Goal: Task Accomplishment & Management: Use online tool/utility

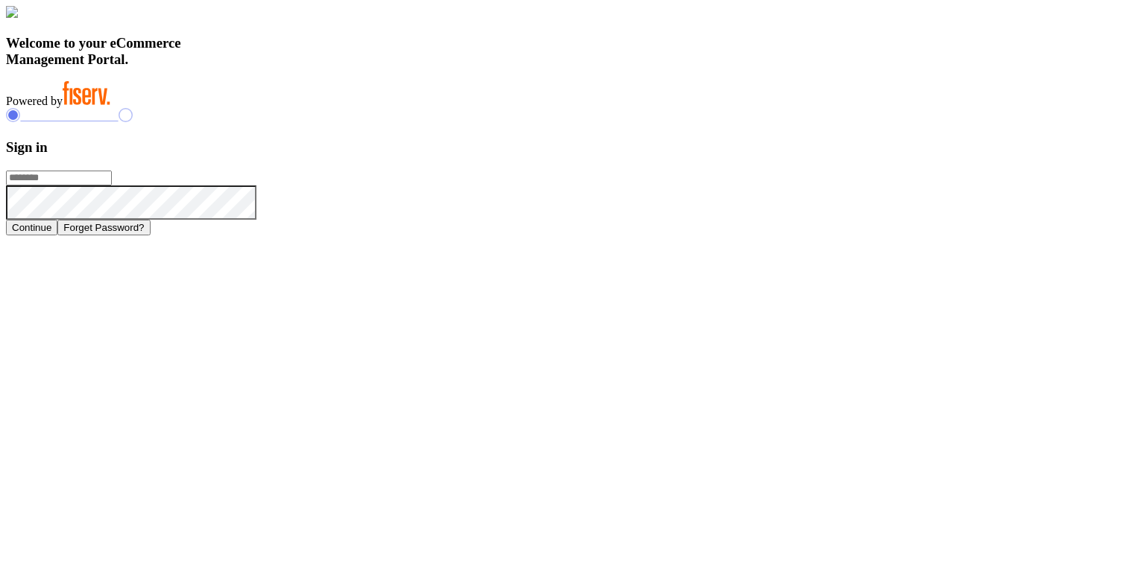
type input "**********"
click at [57, 236] on button "Continue" at bounding box center [31, 228] width 51 height 16
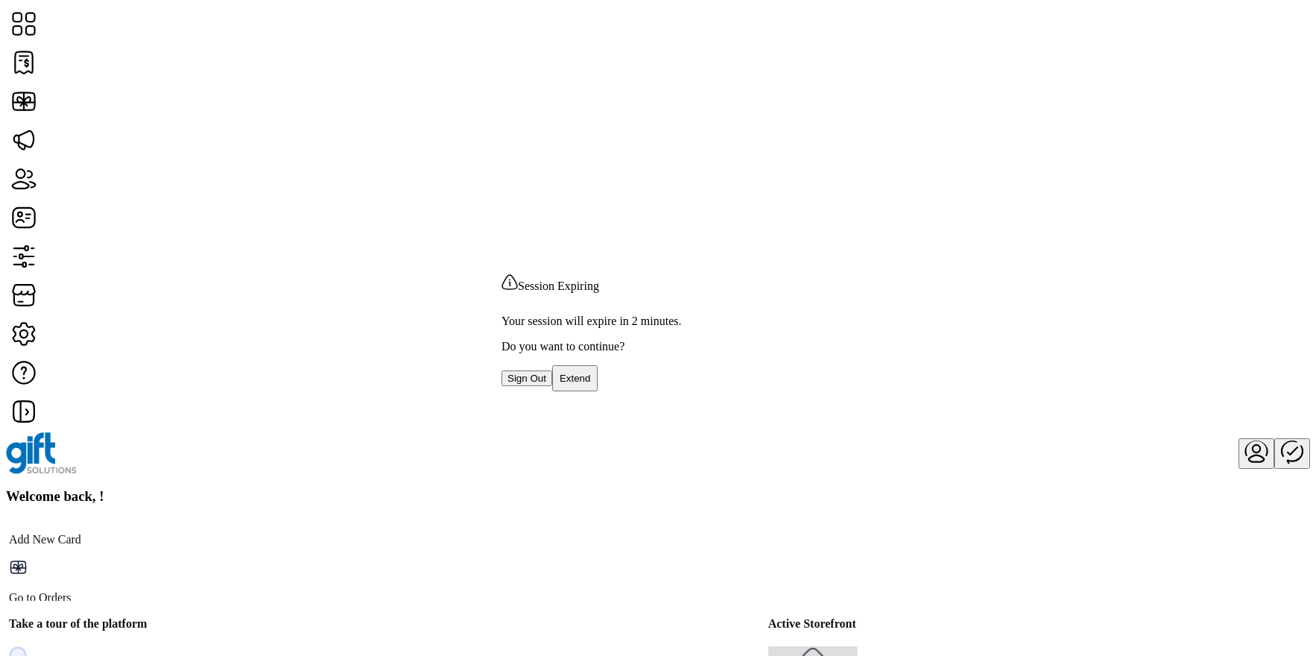
click at [599, 279] on span "Session Expiring" at bounding box center [558, 285] width 81 height 13
click at [688, 265] on div "Session Expiring" at bounding box center [658, 284] width 313 height 38
click at [599, 279] on span "Session Expiring" at bounding box center [558, 285] width 81 height 13
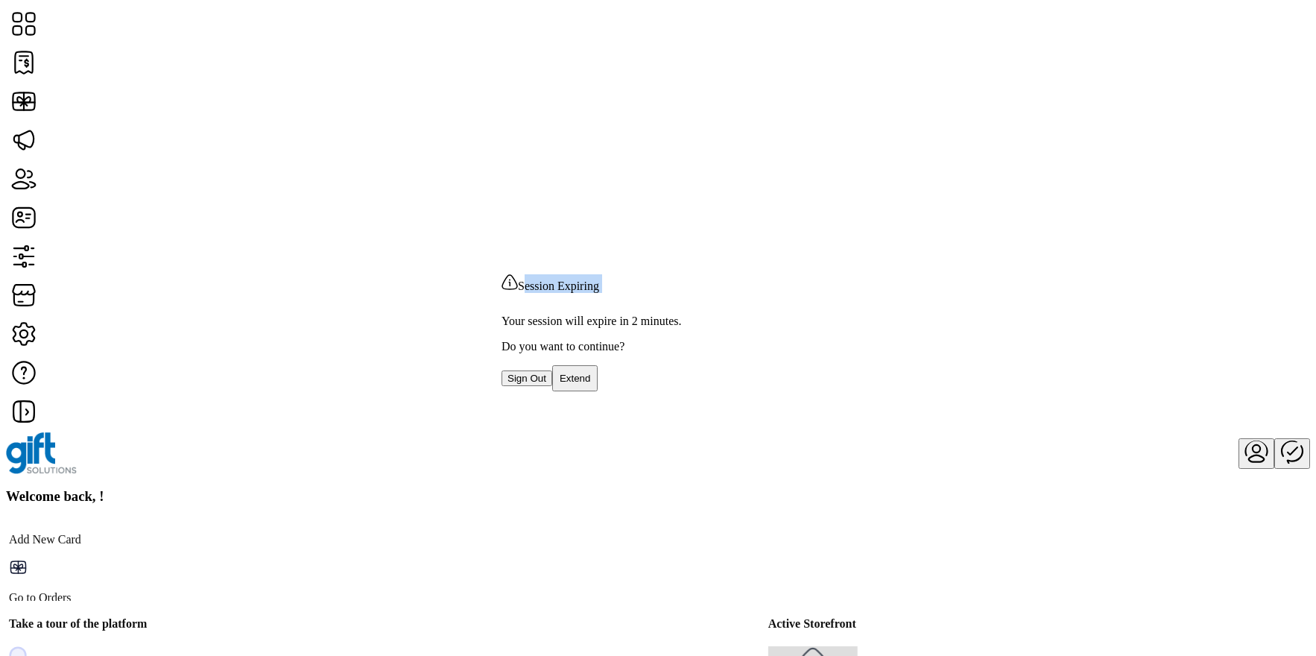
click at [595, 207] on div "Session Expiring Your session will expire in 2 minutes. Do you want to continue…" at bounding box center [658, 328] width 1316 height 656
click at [591, 384] on span "Extend" at bounding box center [575, 378] width 31 height 11
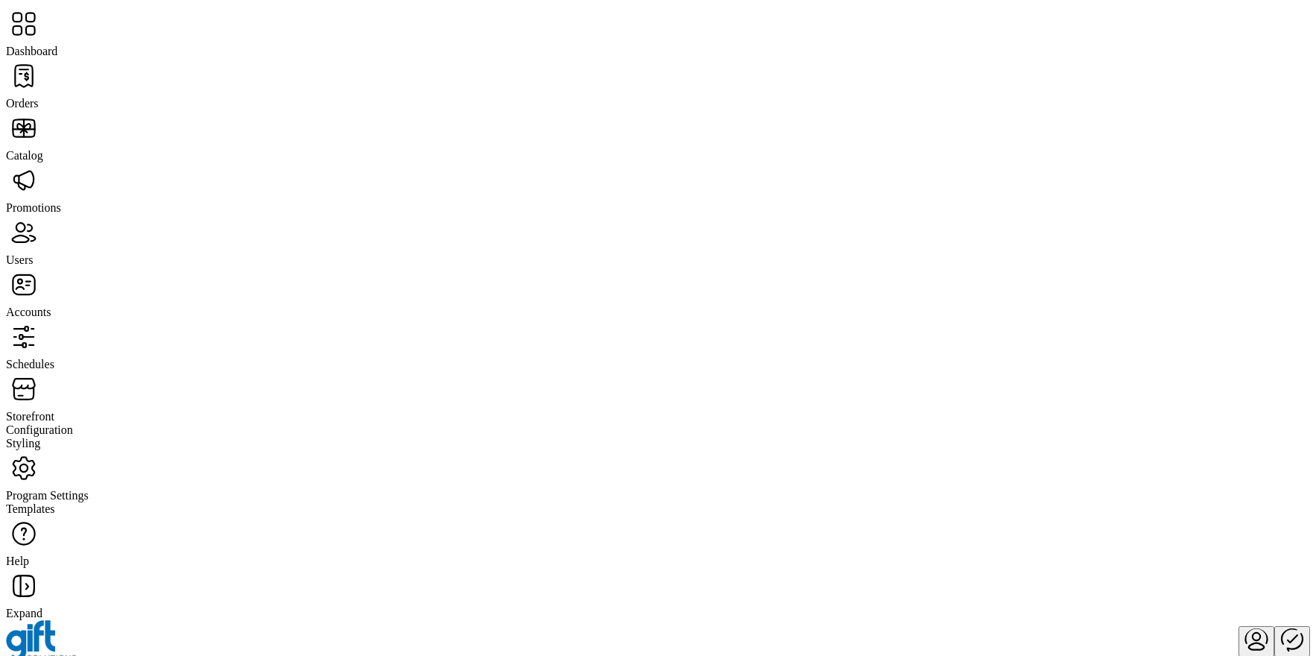
click at [39, 97] on span "Orders" at bounding box center [22, 103] width 33 height 13
click at [43, 149] on span "Catalog" at bounding box center [24, 155] width 37 height 13
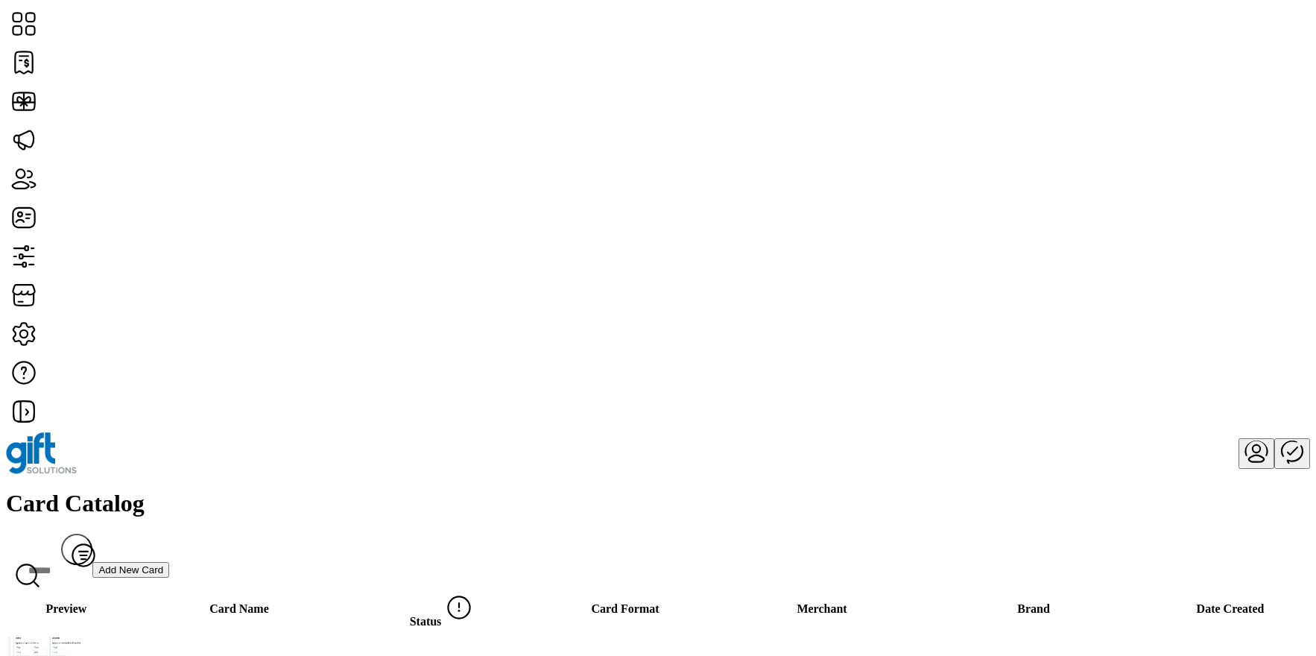
click at [1195, 324] on span "Delete Card" at bounding box center [1166, 318] width 57 height 12
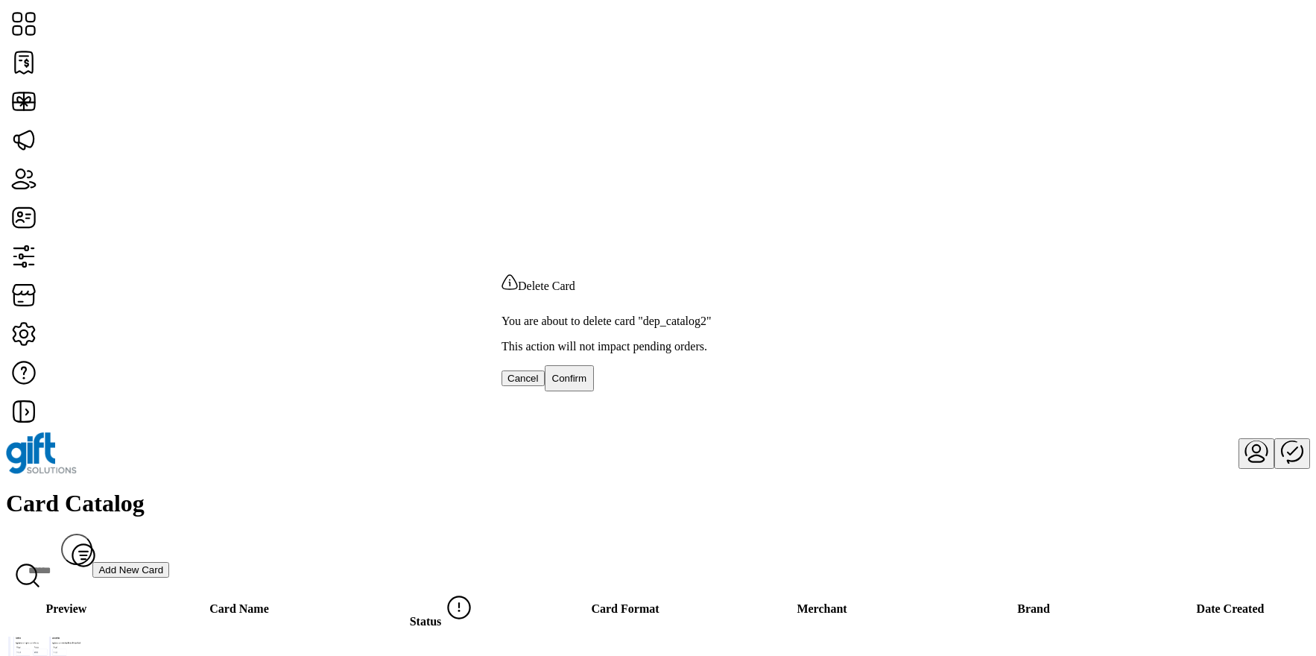
click at [684, 161] on div "Delete Card You are about to delete card "dep_catalog2" This action will not im…" at bounding box center [658, 328] width 1316 height 656
click at [598, 376] on button "Extend" at bounding box center [575, 378] width 46 height 26
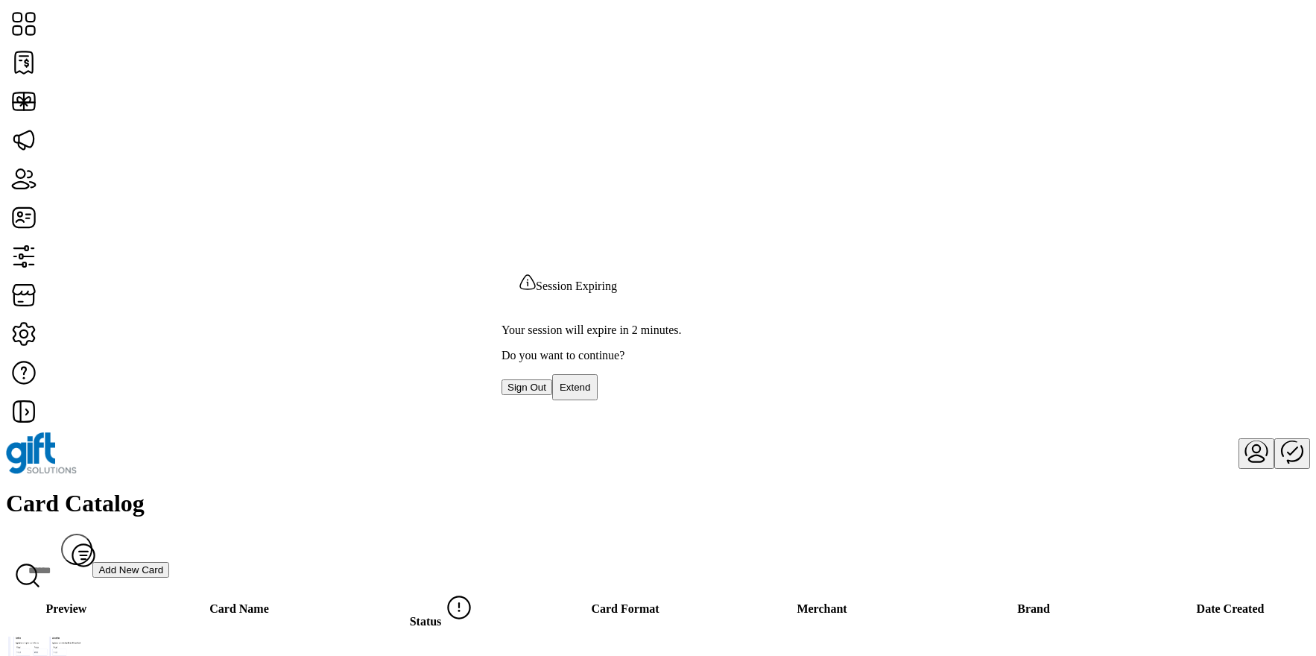
click at [748, 323] on p "Your session will expire in 2 minutes." at bounding box center [658, 329] width 313 height 13
click at [900, 125] on div "Session Expiring Your session will expire in 2 minutes. Do you want to continue…" at bounding box center [658, 328] width 1316 height 656
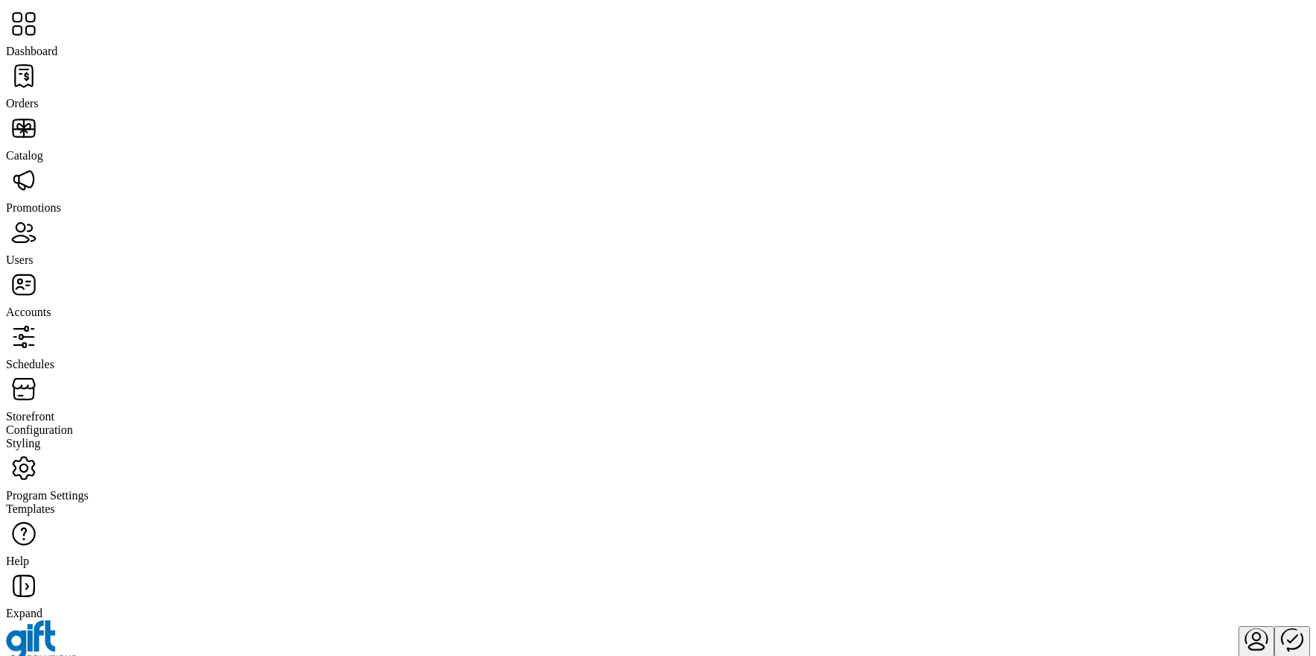
click at [71, 489] on span "Program Settings" at bounding box center [47, 495] width 83 height 13
click at [55, 502] on span "Templates" at bounding box center [30, 508] width 49 height 13
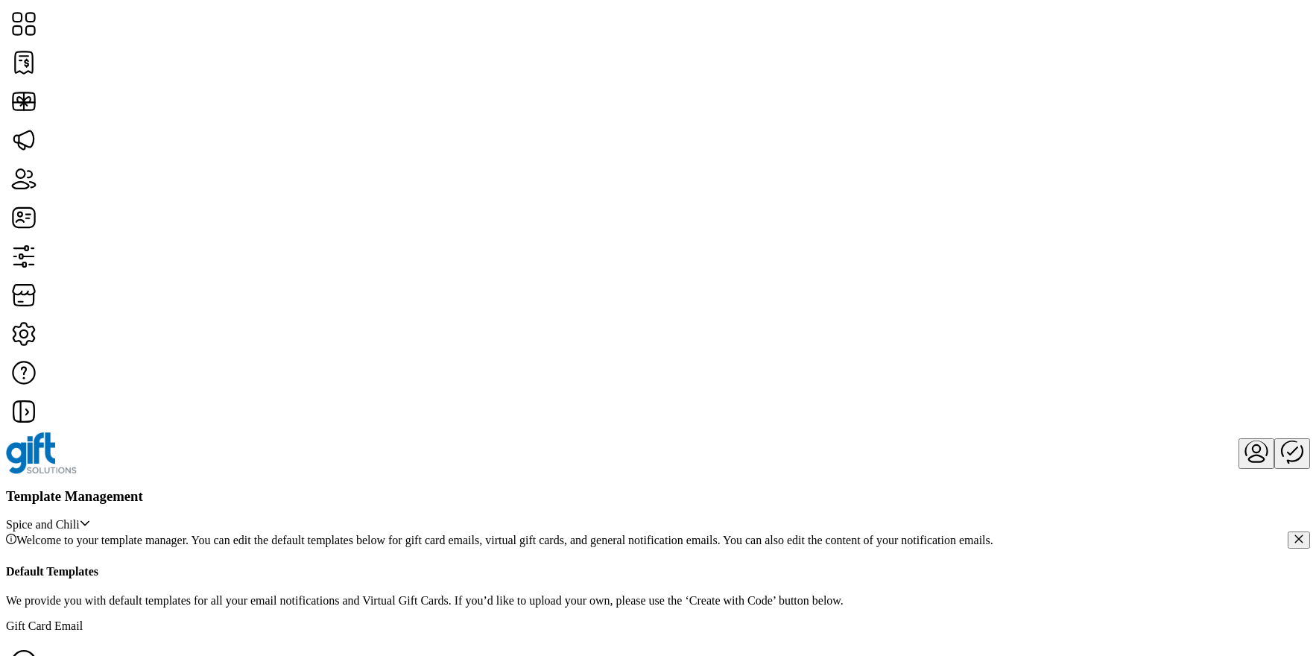
scroll to position [224, 0]
click at [531, 221] on span "Edit Template" at bounding box center [523, 215] width 67 height 12
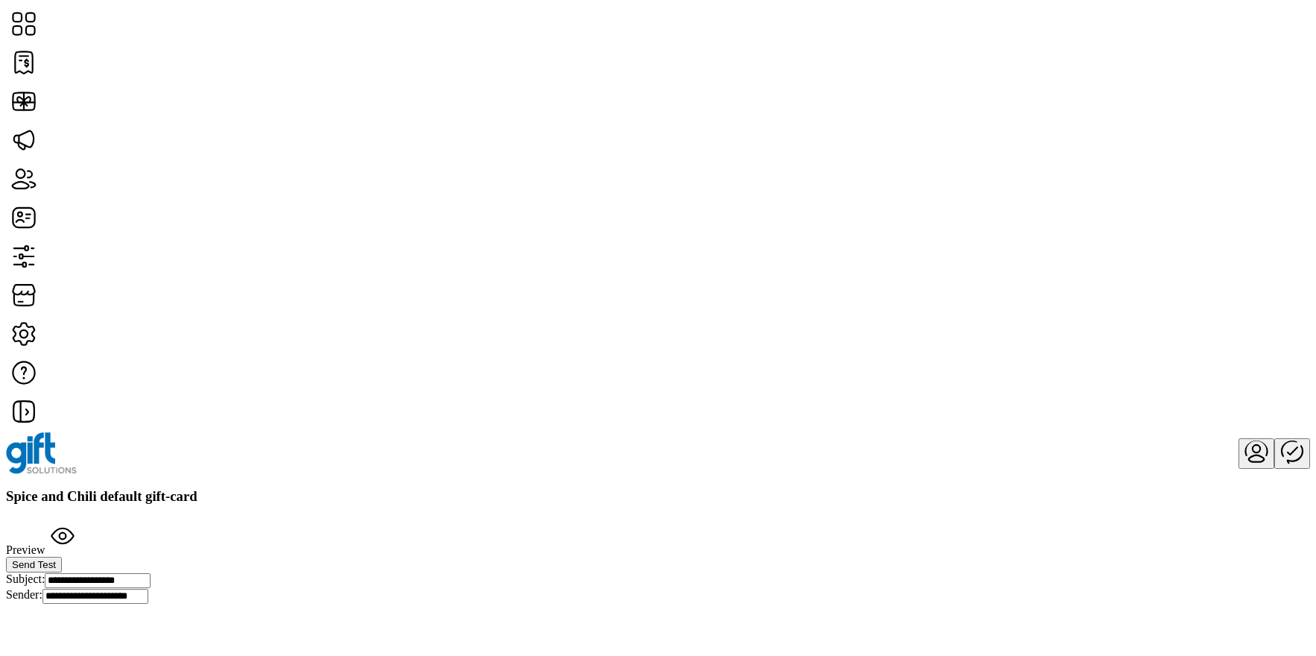
click at [56, 559] on span "Send Test" at bounding box center [34, 564] width 44 height 11
click at [1274, 433] on icon "Publisher Panel" at bounding box center [1292, 451] width 36 height 36
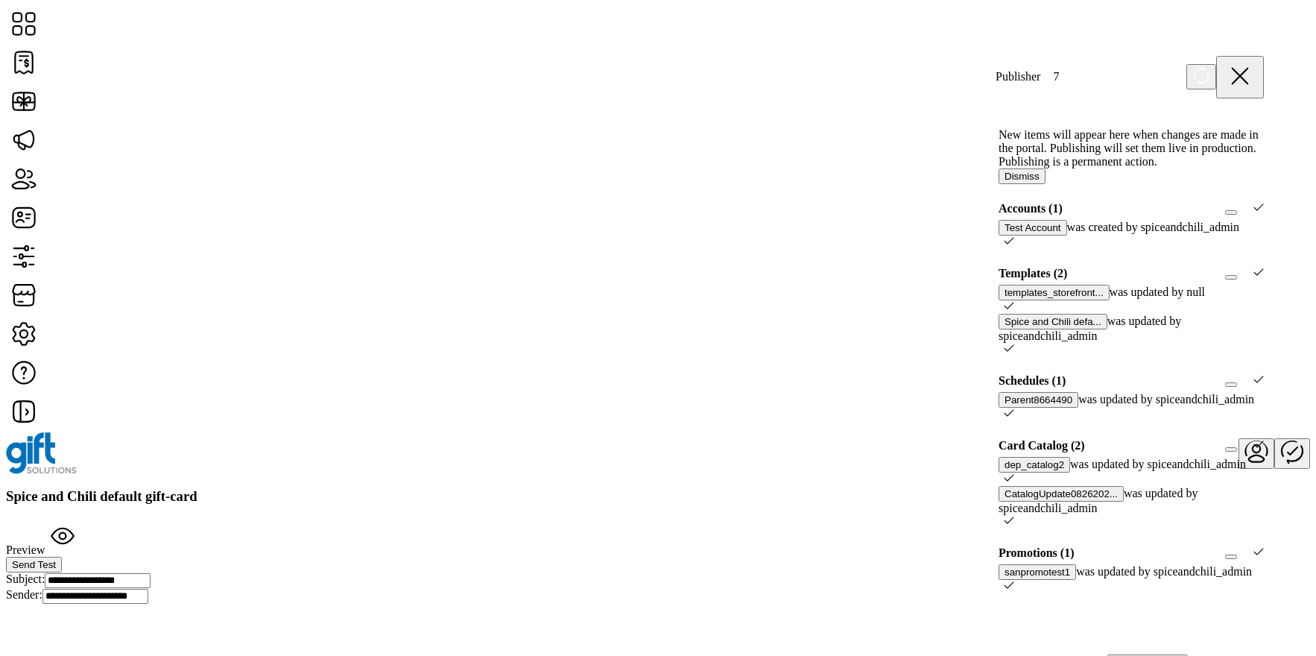
click at [1252, 71] on icon at bounding box center [1240, 76] width 36 height 36
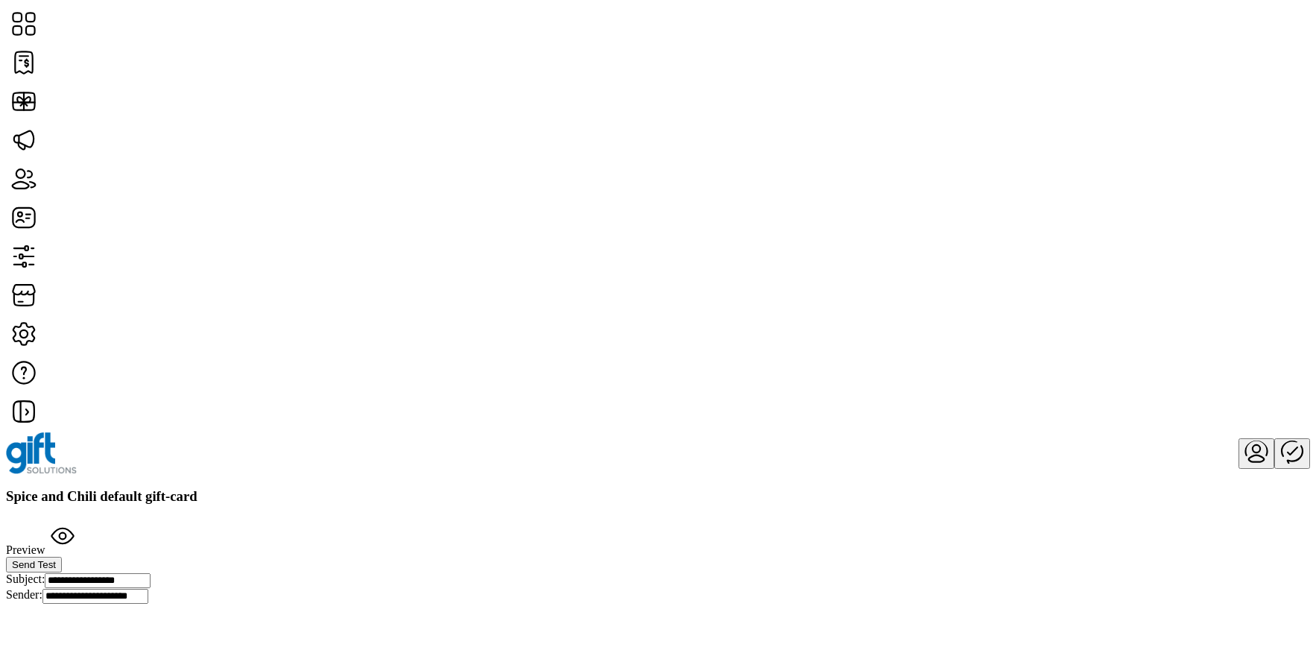
click at [56, 559] on span "Send Test" at bounding box center [34, 564] width 44 height 11
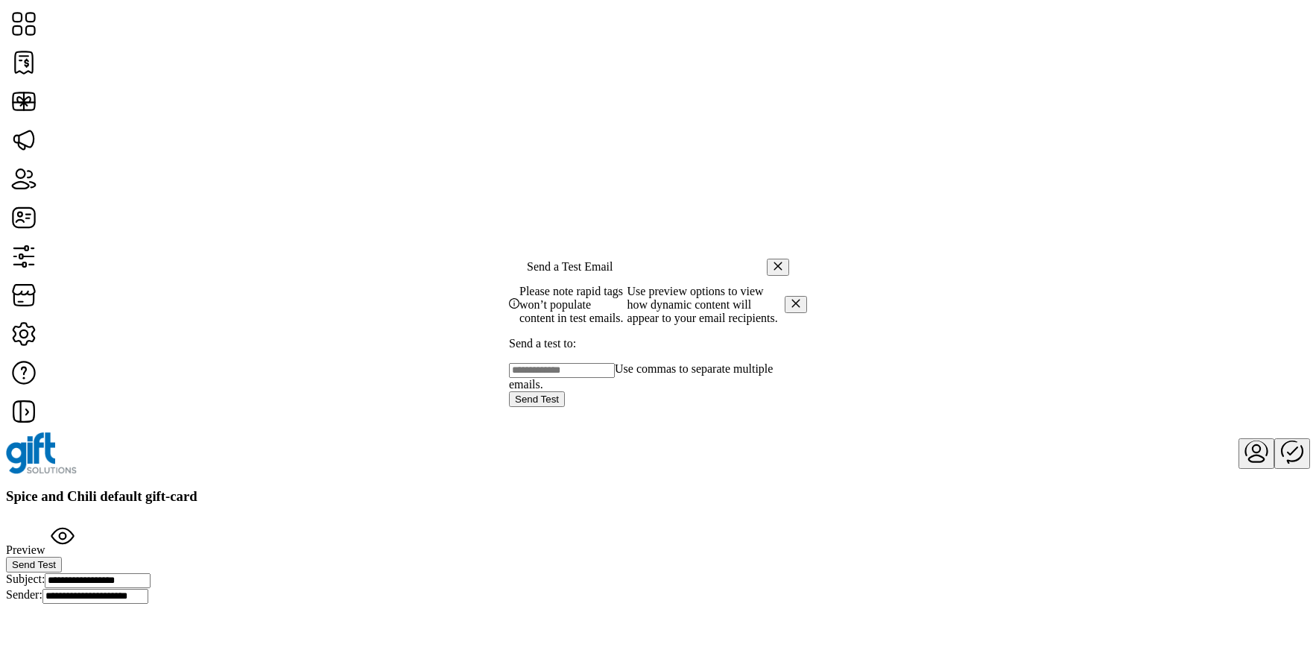
click at [596, 350] on p "Send a test to:" at bounding box center [658, 343] width 298 height 13
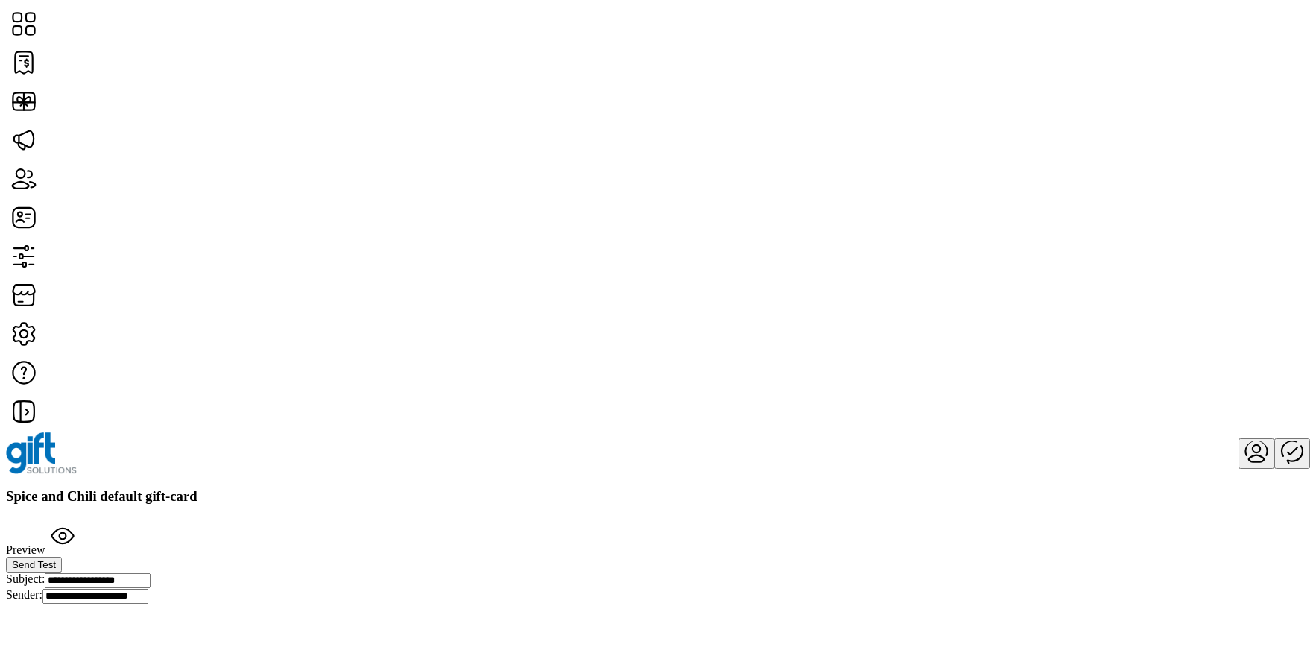
click at [56, 559] on span "Send Test" at bounding box center [34, 564] width 44 height 11
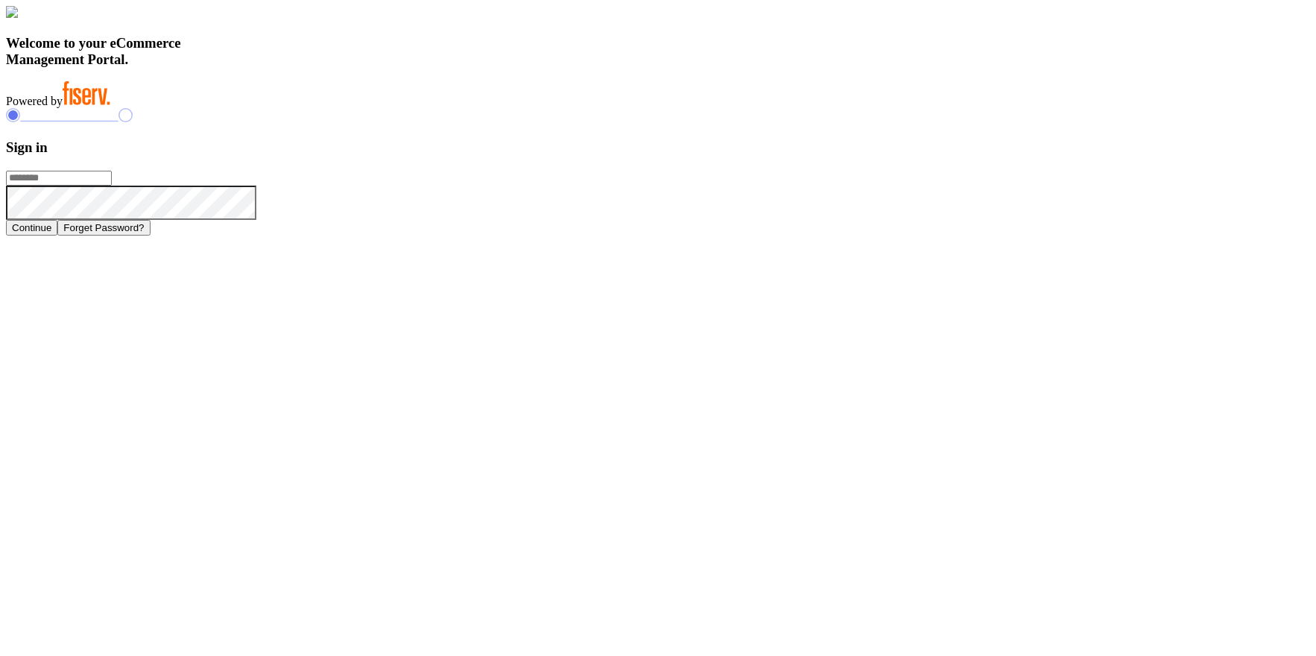
type input "**********"
click at [57, 236] on button "Continue" at bounding box center [31, 228] width 51 height 16
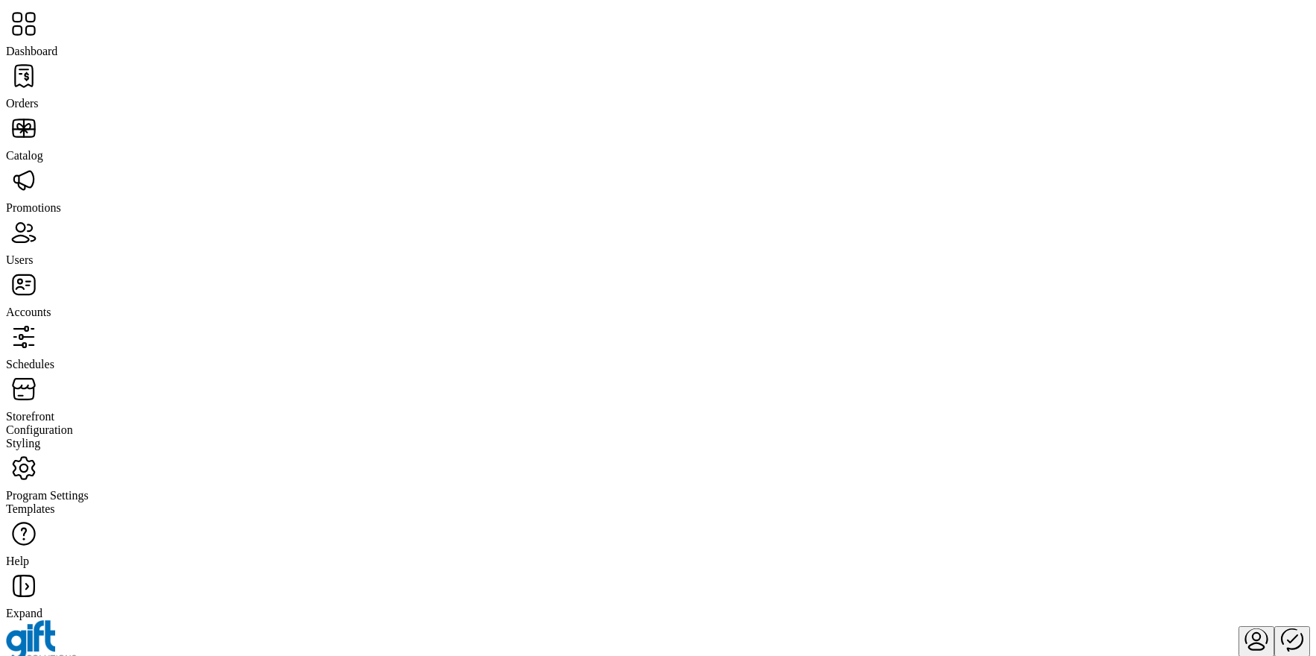
click at [54, 410] on span "Storefront" at bounding box center [30, 416] width 48 height 13
click at [89, 489] on span "Program Settings" at bounding box center [47, 495] width 83 height 13
click at [55, 502] on span "Templates" at bounding box center [30, 508] width 49 height 13
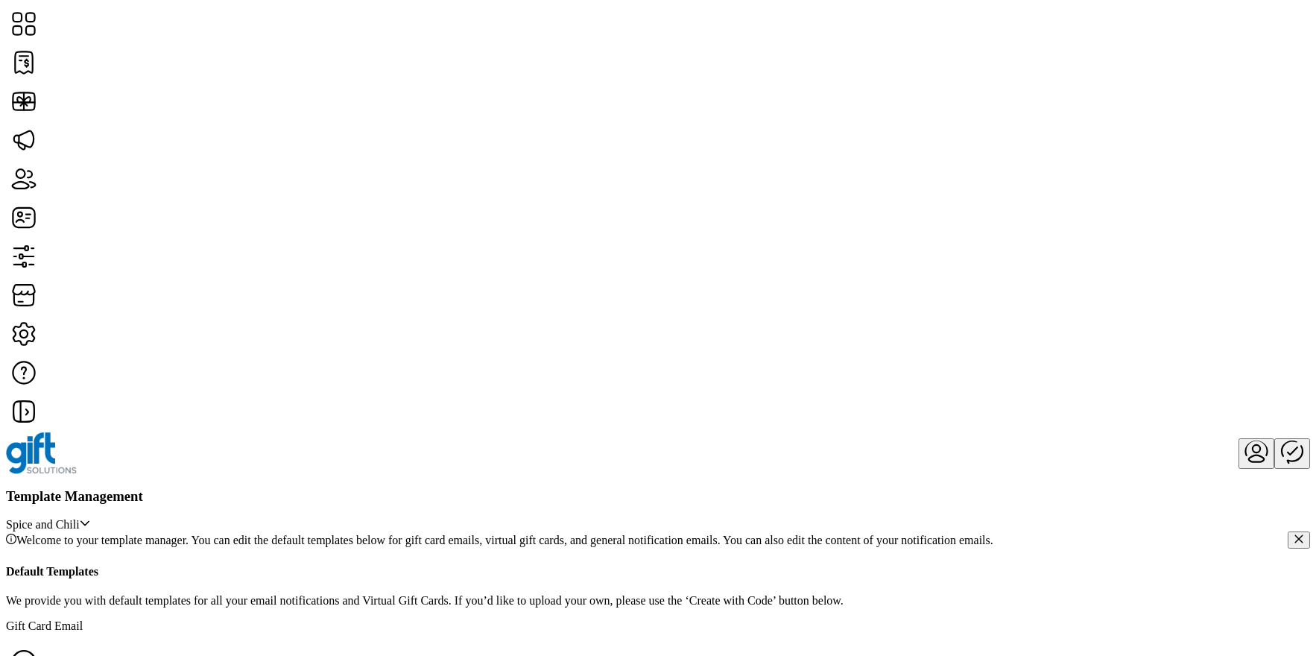
click at [80, 518] on span "Spice and Chili" at bounding box center [43, 524] width 74 height 13
click at [537, 154] on span "Edit Template" at bounding box center [523, 148] width 67 height 12
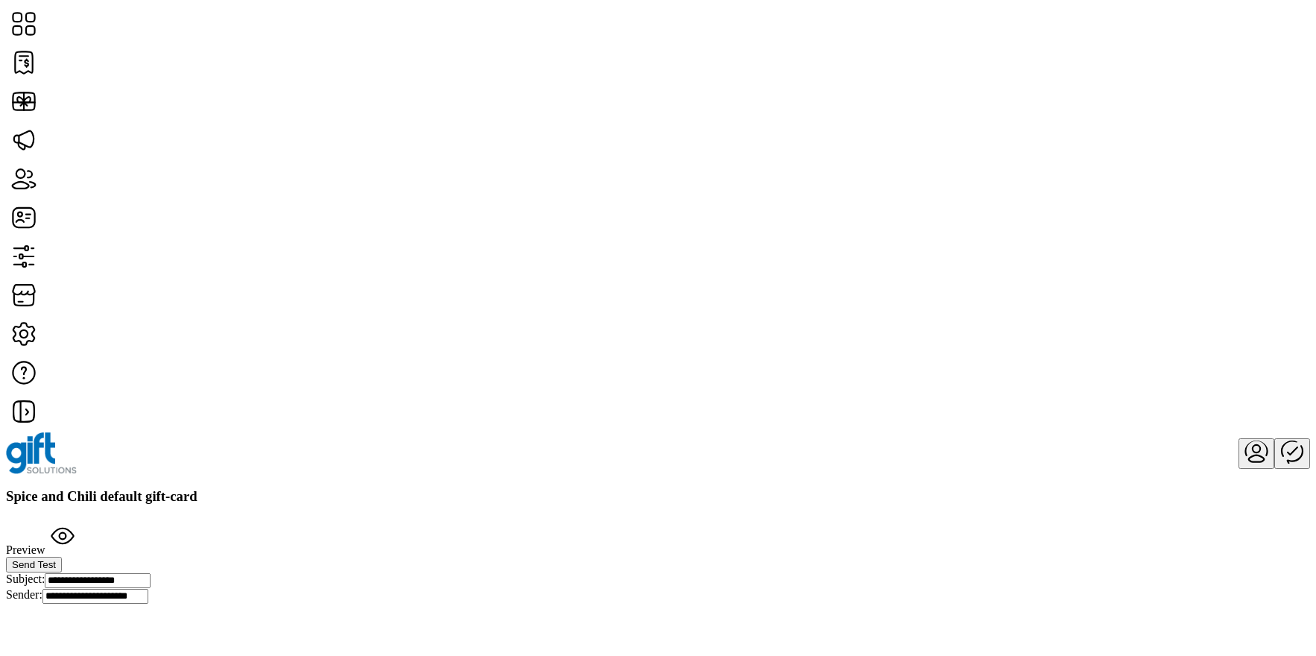
click at [62, 557] on button "Send Test" at bounding box center [34, 565] width 56 height 16
click at [56, 559] on span "Send Test" at bounding box center [34, 564] width 44 height 11
click at [62, 557] on button "Send Test" at bounding box center [34, 565] width 56 height 16
click at [56, 559] on span "Send Test" at bounding box center [34, 564] width 44 height 11
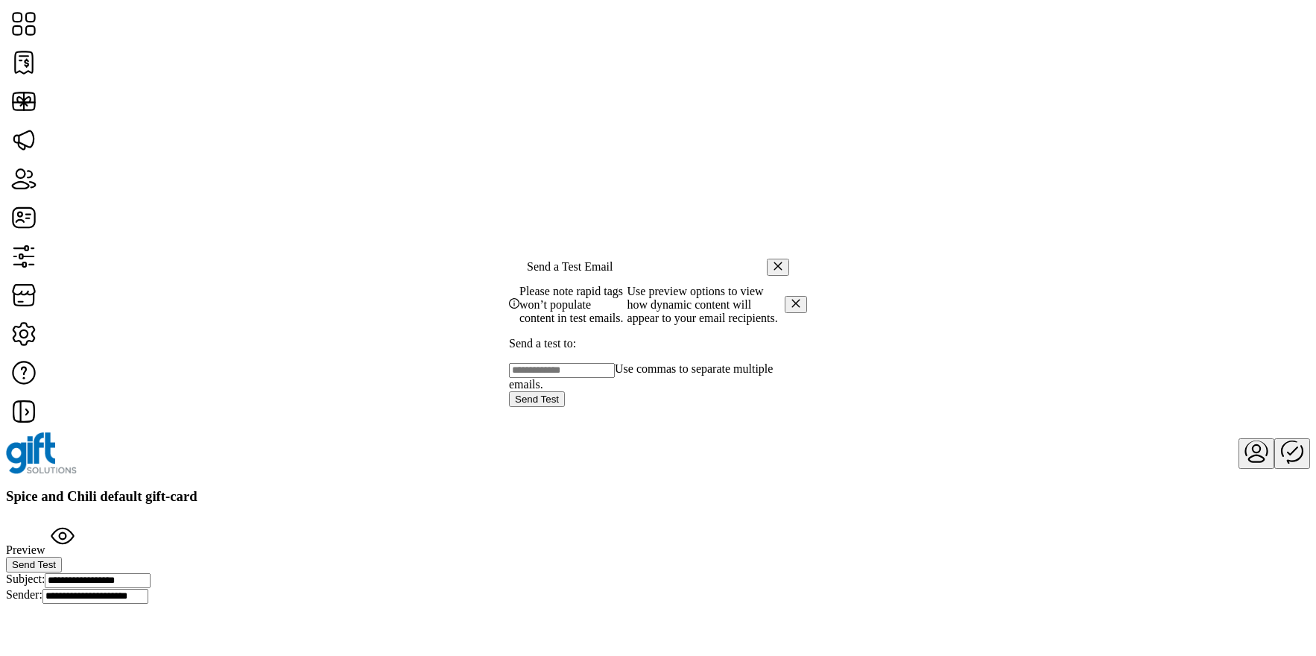
click at [565, 405] on p-button "Send Test" at bounding box center [537, 398] width 56 height 13
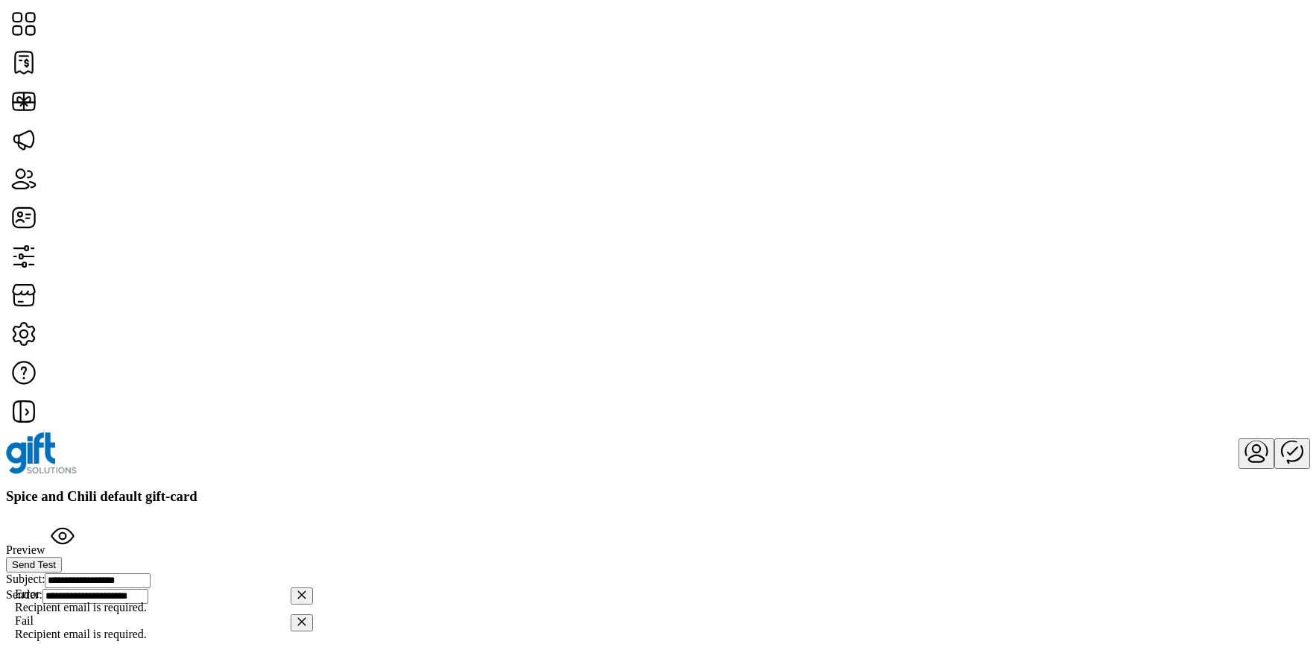
click at [62, 557] on button "Send Test" at bounding box center [34, 565] width 56 height 16
click at [1096, 488] on div "Spice and Chili default gift-card Preview Send Test" at bounding box center [658, 530] width 1304 height 85
click at [1248, 588] on div "**********" at bounding box center [658, 596] width 1304 height 16
click at [56, 559] on span "Send Test" at bounding box center [34, 564] width 44 height 11
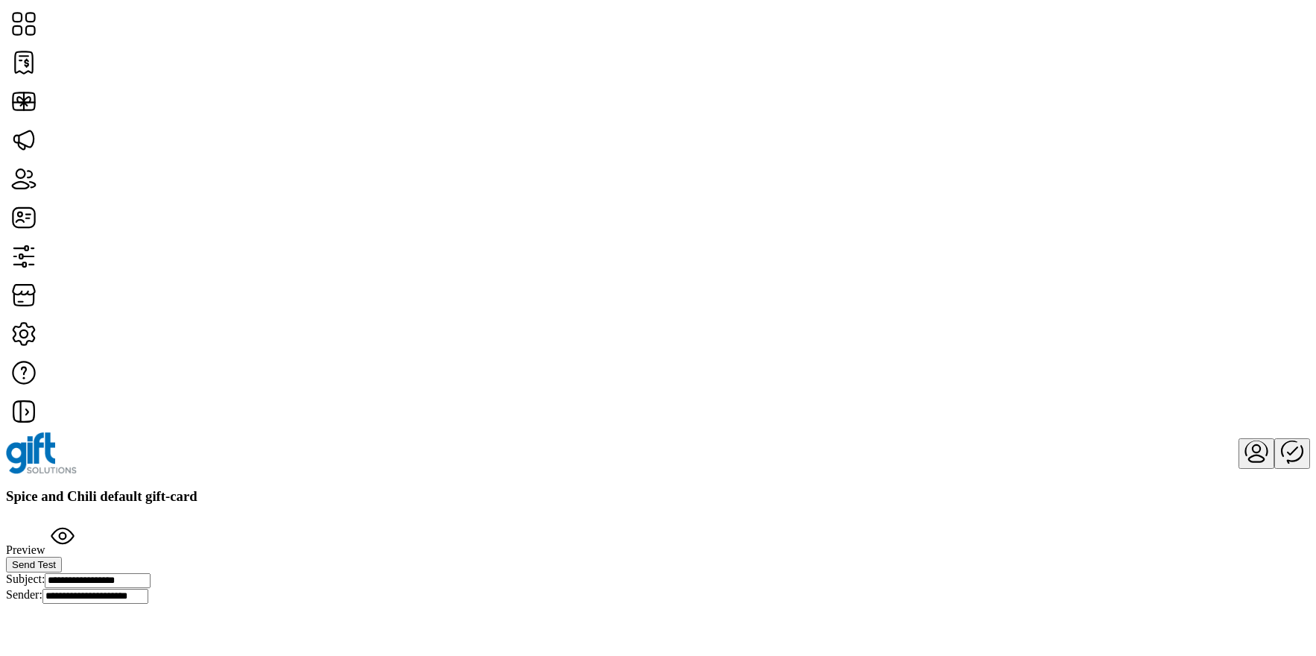
click at [1274, 433] on icon "Publisher Panel" at bounding box center [1292, 451] width 36 height 36
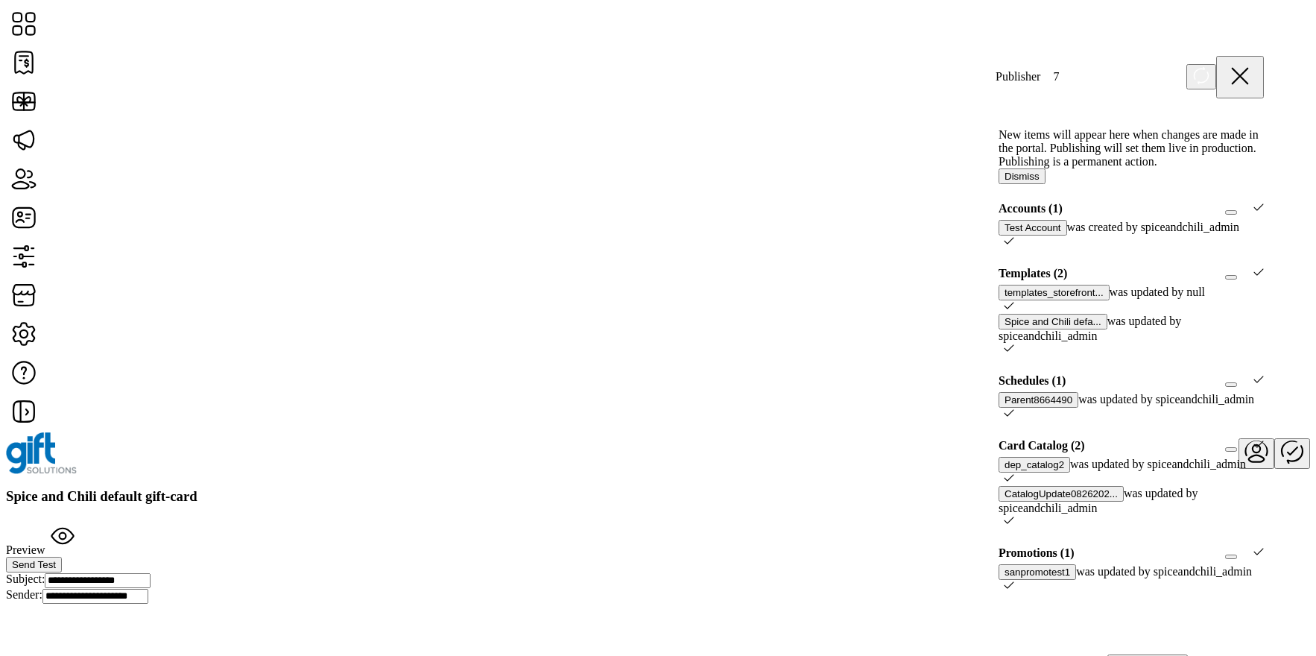
click at [1254, 67] on icon at bounding box center [1240, 76] width 36 height 36
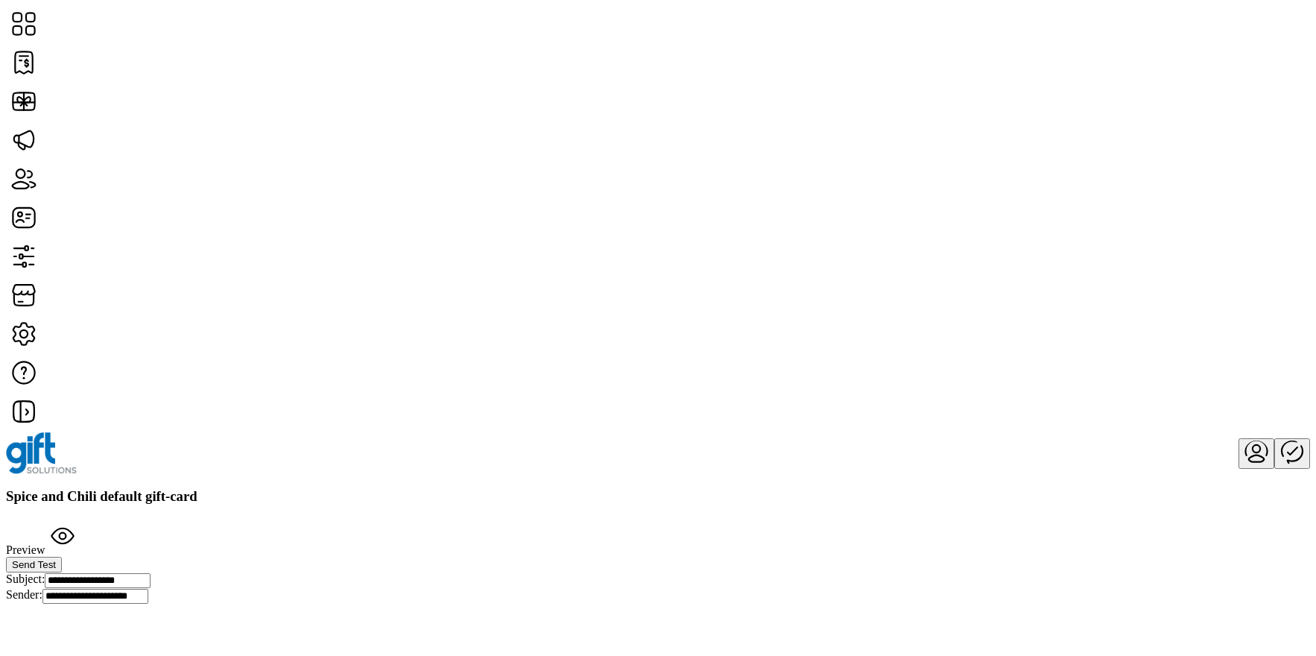
click at [62, 557] on button "Send Test" at bounding box center [34, 565] width 56 height 16
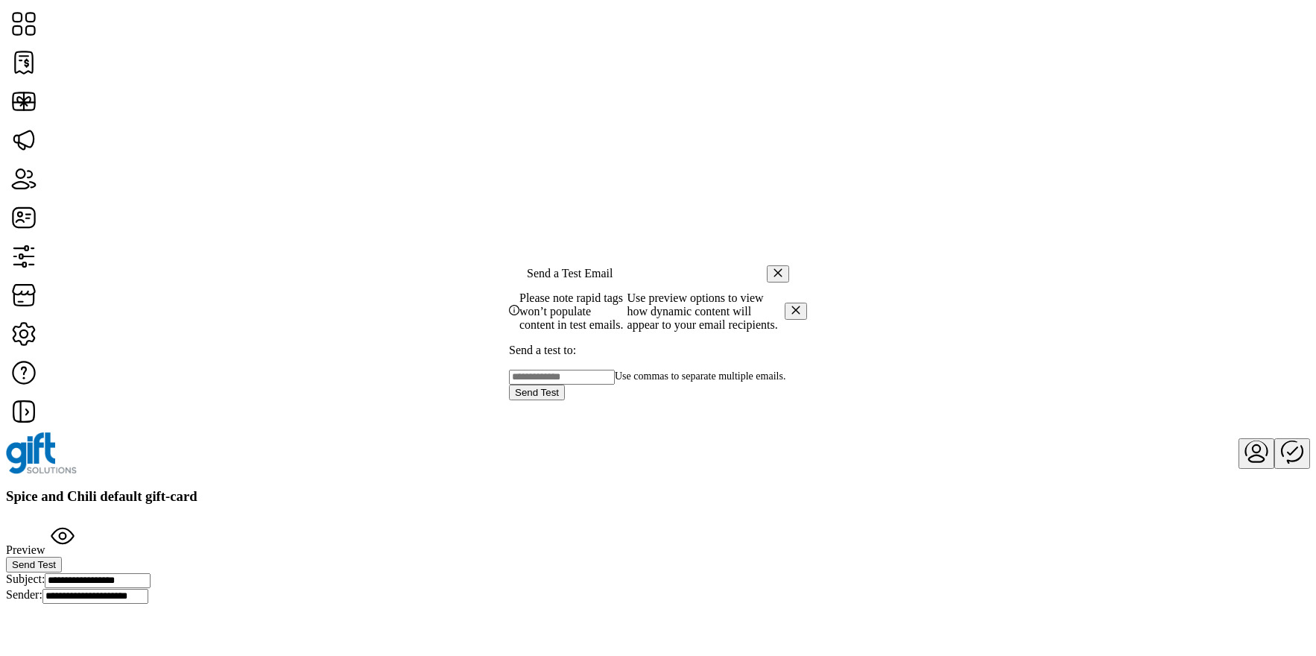
click at [711, 382] on span "Use commas to separate multiple emails." at bounding box center [700, 375] width 171 height 11
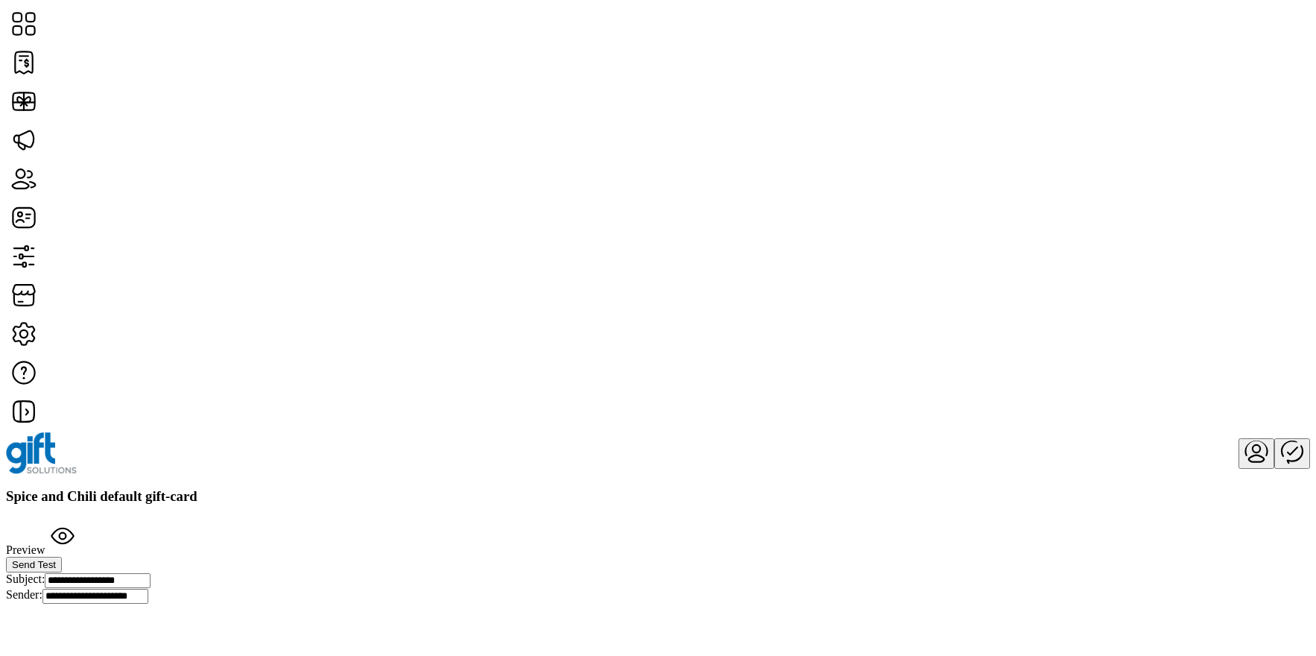
click at [62, 557] on button "Send Test" at bounding box center [34, 565] width 56 height 16
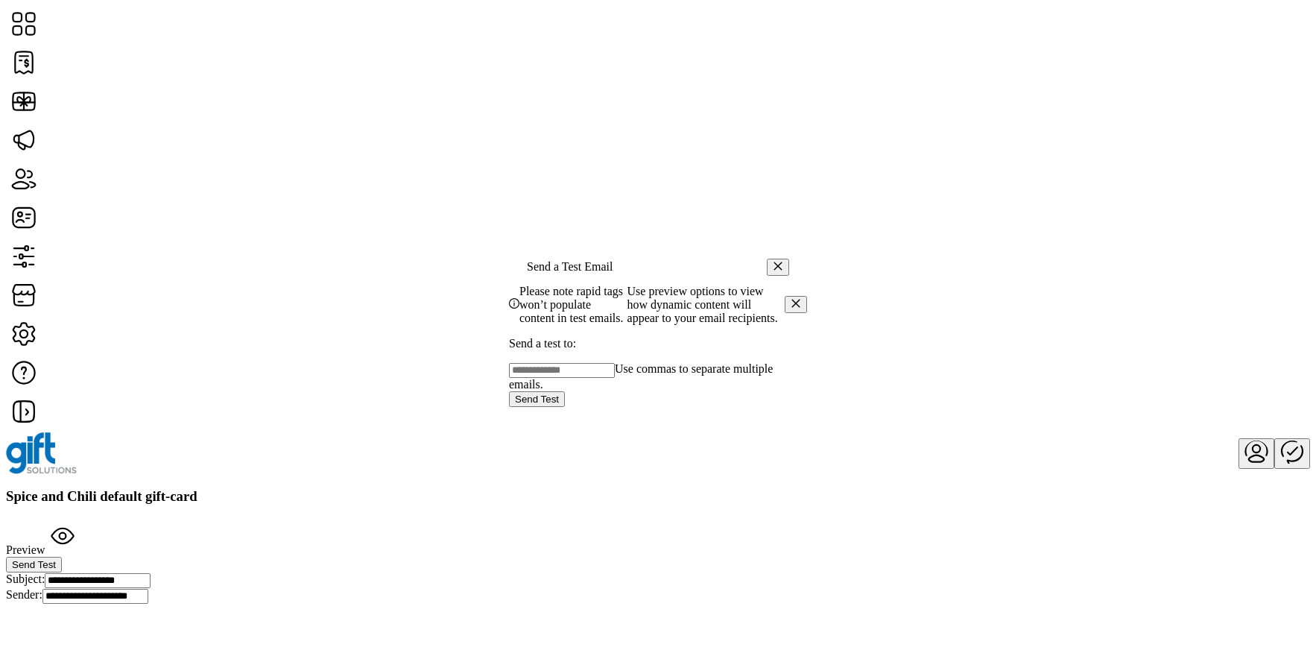
click at [623, 350] on p "Send a test to:" at bounding box center [658, 343] width 298 height 13
drag, startPoint x: 533, startPoint y: 339, endPoint x: 553, endPoint y: 363, distance: 31.2
drag, startPoint x: 530, startPoint y: 370, endPoint x: 547, endPoint y: 394, distance: 29.4
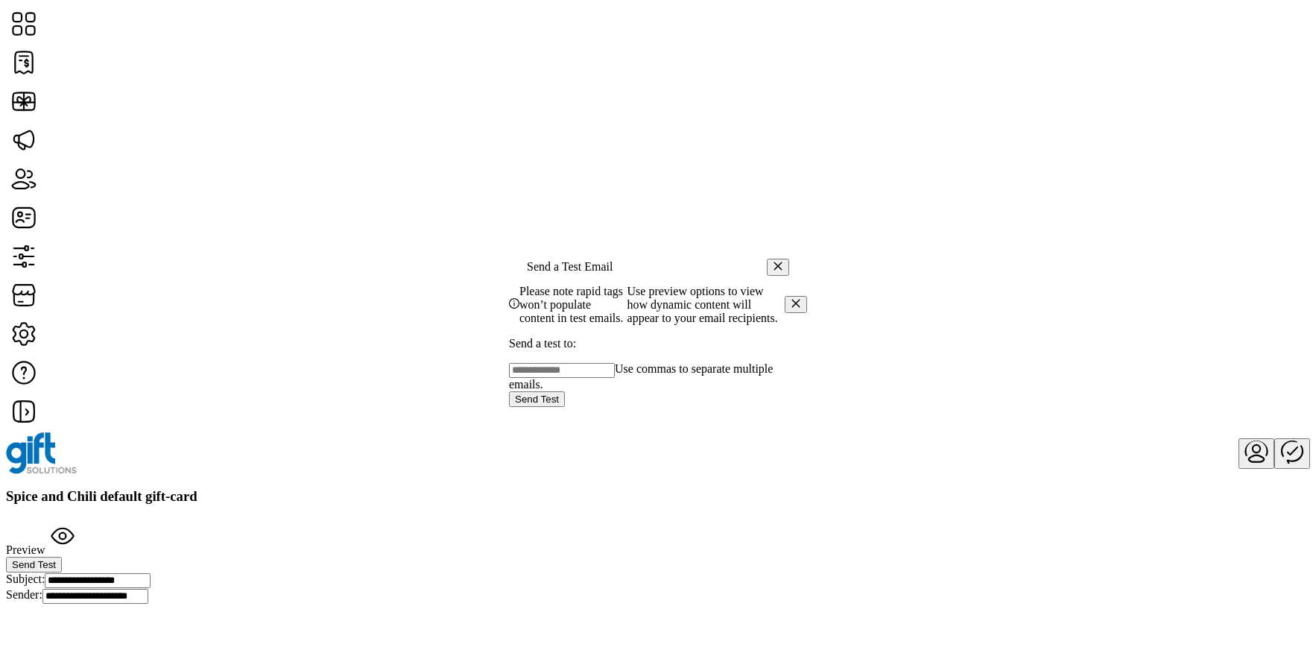
drag, startPoint x: 549, startPoint y: 336, endPoint x: 582, endPoint y: 363, distance: 42.4
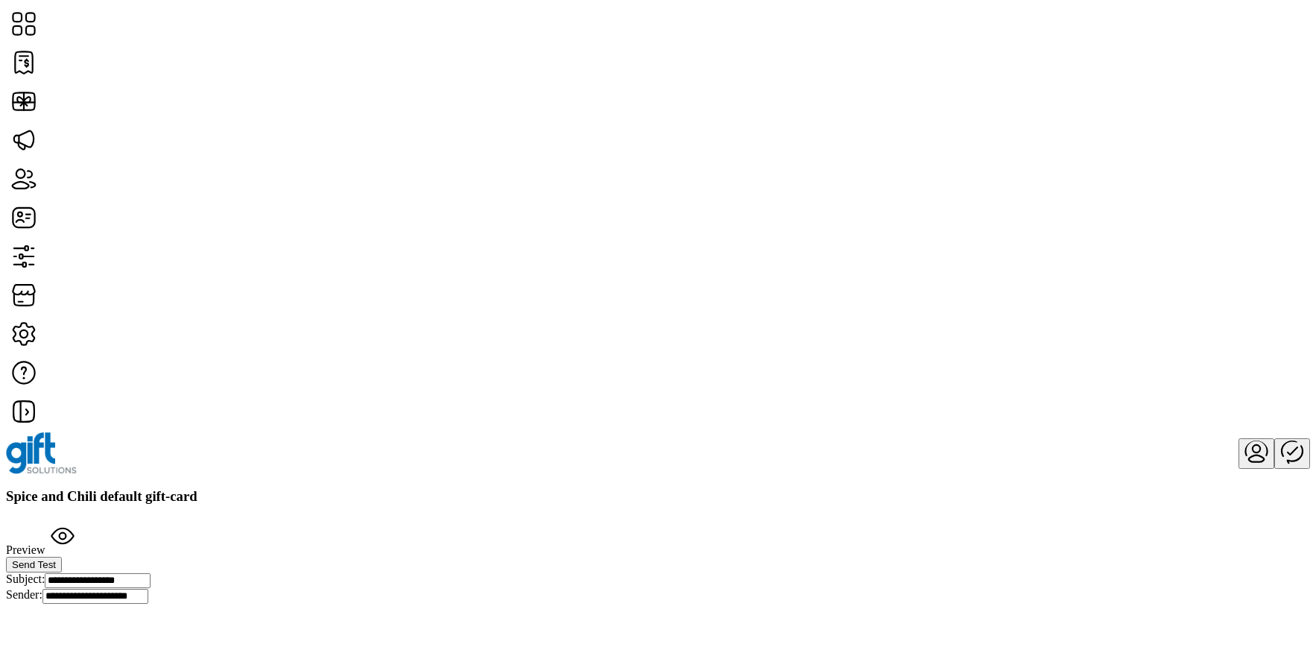
click at [56, 559] on span "Send Test" at bounding box center [34, 564] width 44 height 11
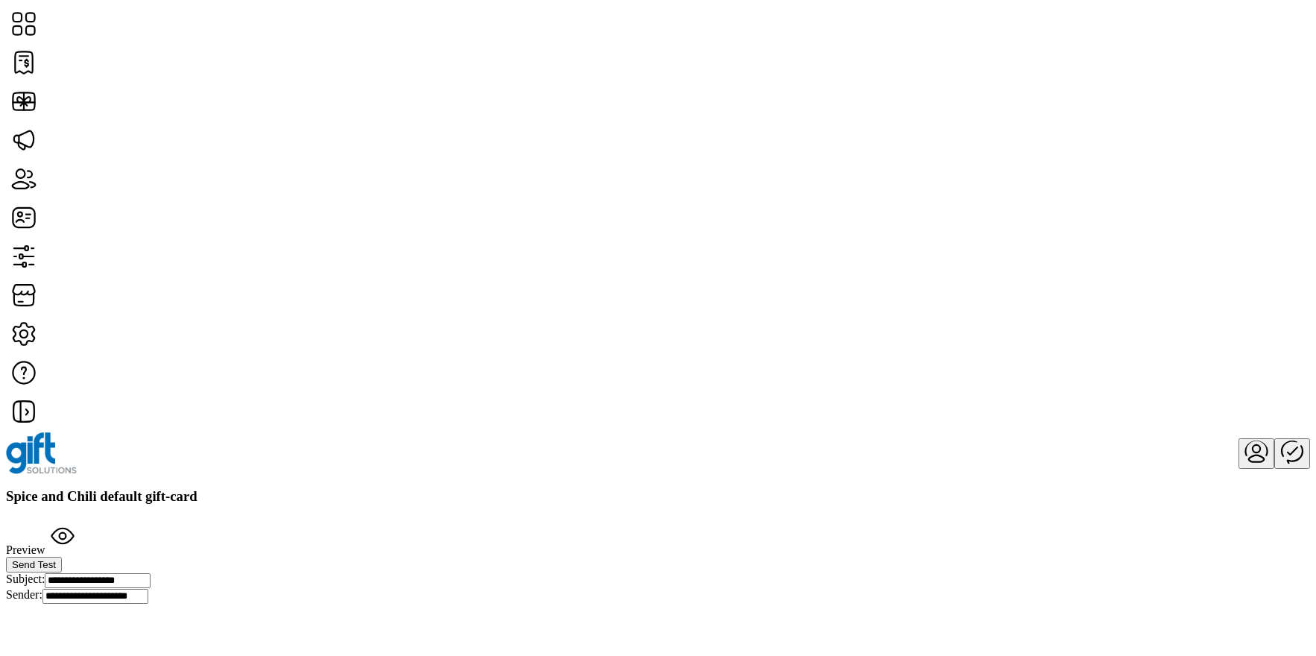
click at [56, 559] on span "Send Test" at bounding box center [34, 564] width 44 height 11
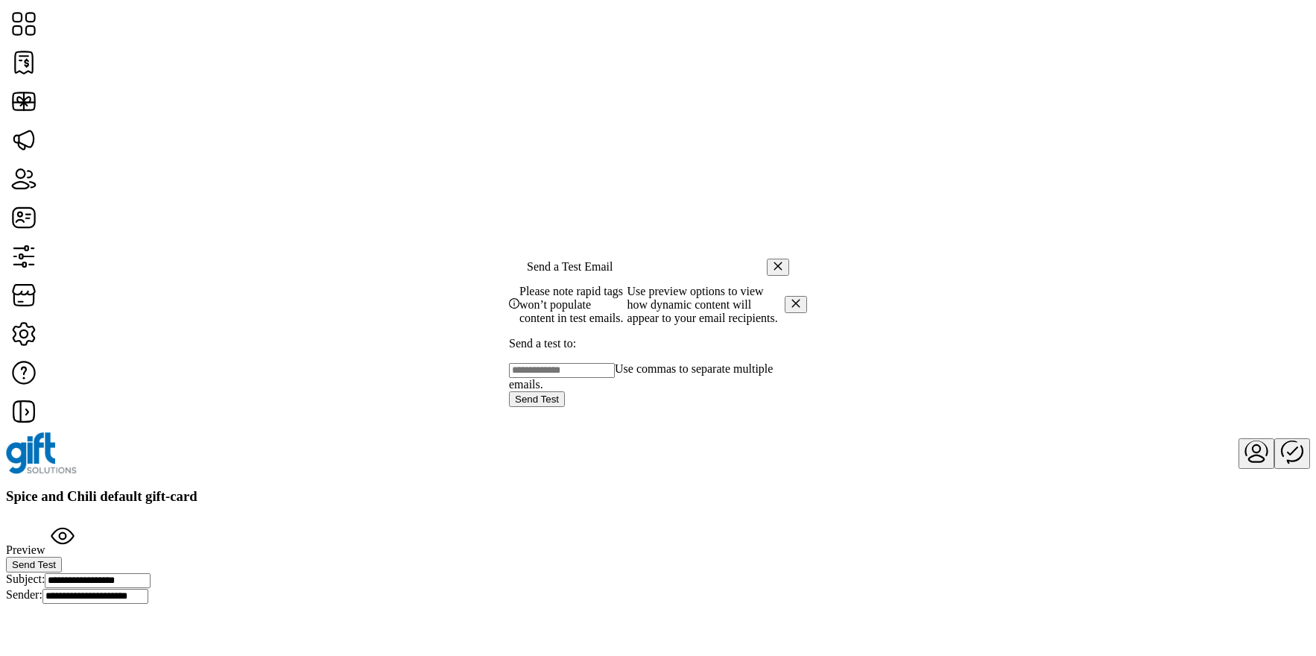
click at [604, 285] on span "Please note rapid tags won’t populate content in test emails." at bounding box center [573, 305] width 108 height 40
click at [618, 285] on span "Please note rapid tags won’t populate content in test emails." at bounding box center [573, 305] width 108 height 40
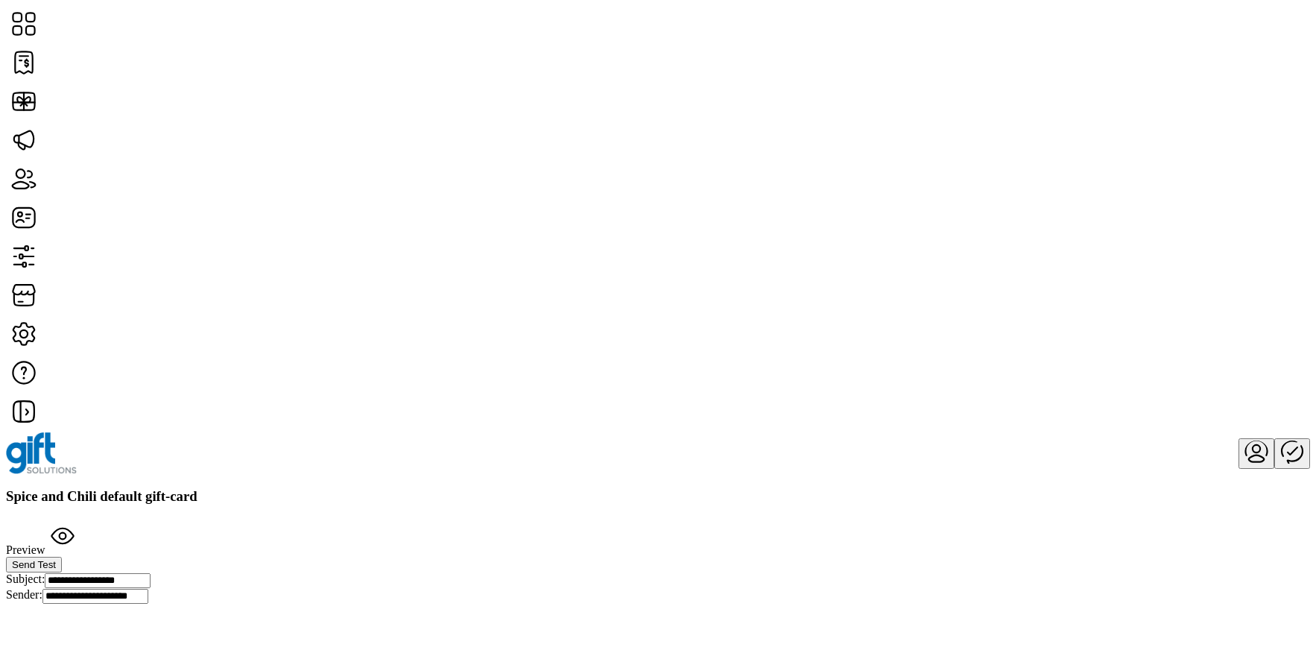
click at [56, 559] on span "Send Test" at bounding box center [34, 564] width 44 height 11
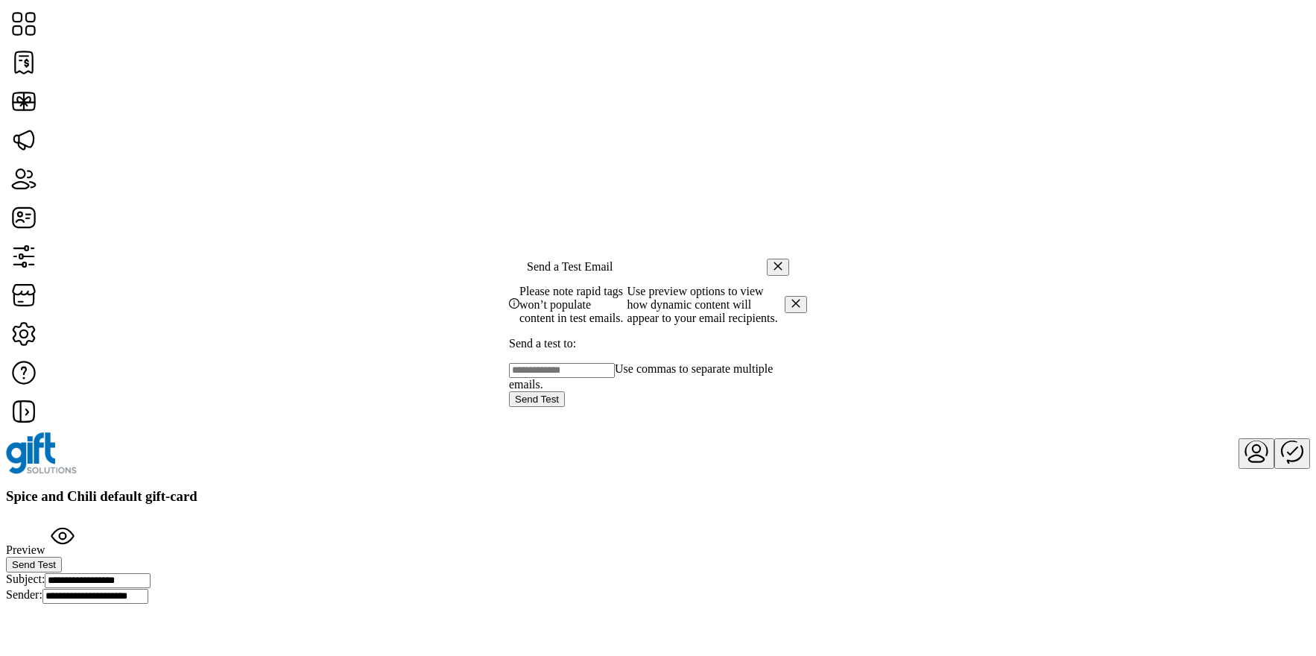
click at [628, 285] on span "Please note rapid tags won’t populate content in test emails." at bounding box center [573, 305] width 108 height 40
click at [645, 285] on span "Use preview options to view how dynamic content will appear to your email recip…" at bounding box center [706, 305] width 157 height 40
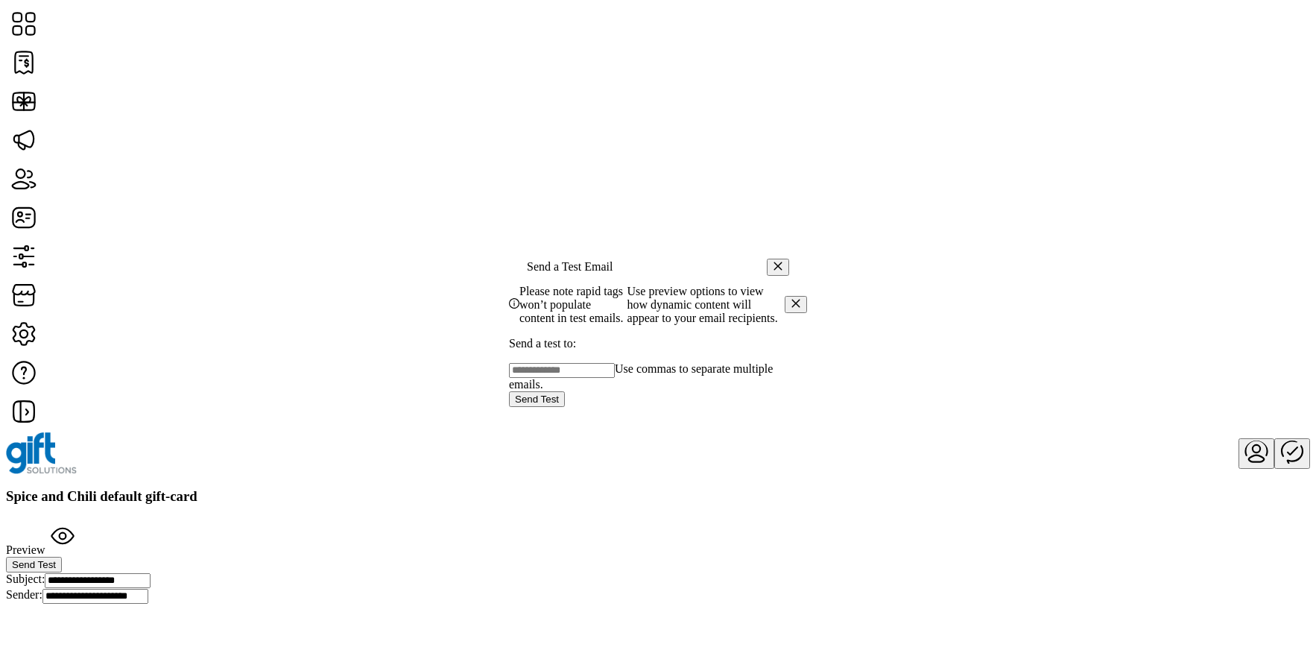
click at [624, 285] on span "Please note rapid tags won’t populate content in test emails." at bounding box center [573, 305] width 108 height 40
click at [773, 259] on button "button" at bounding box center [778, 267] width 22 height 17
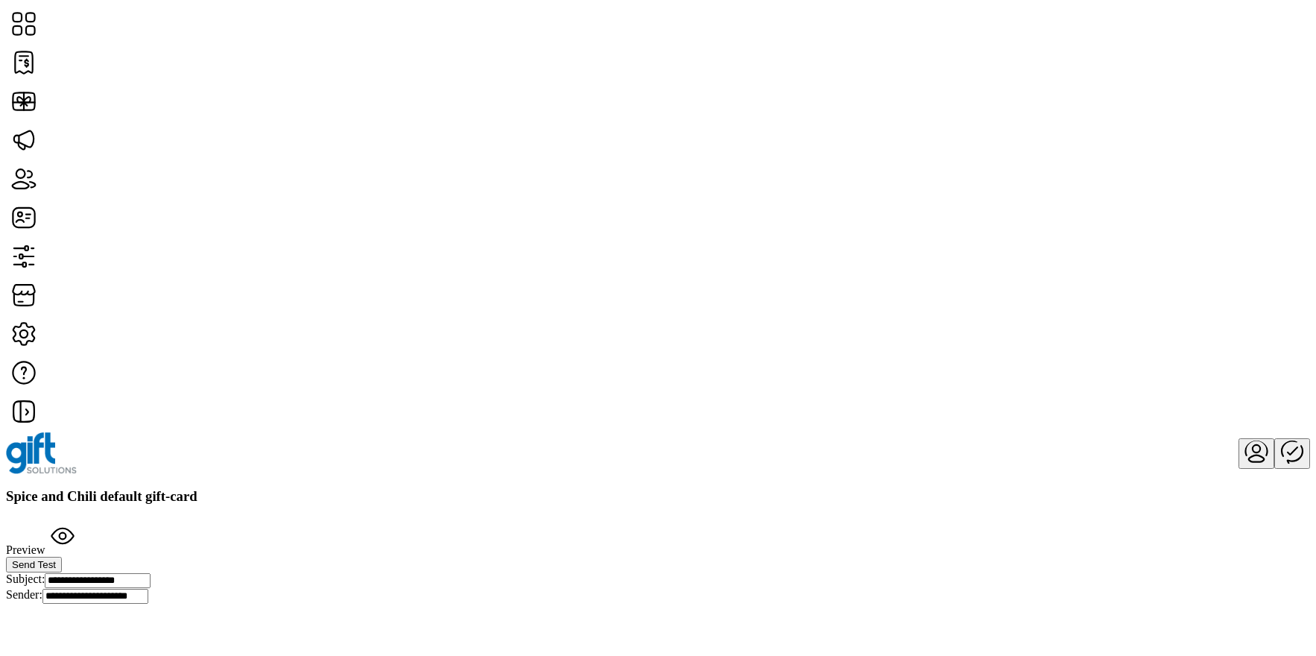
click at [1274, 433] on icon "Publisher Panel" at bounding box center [1292, 451] width 36 height 36
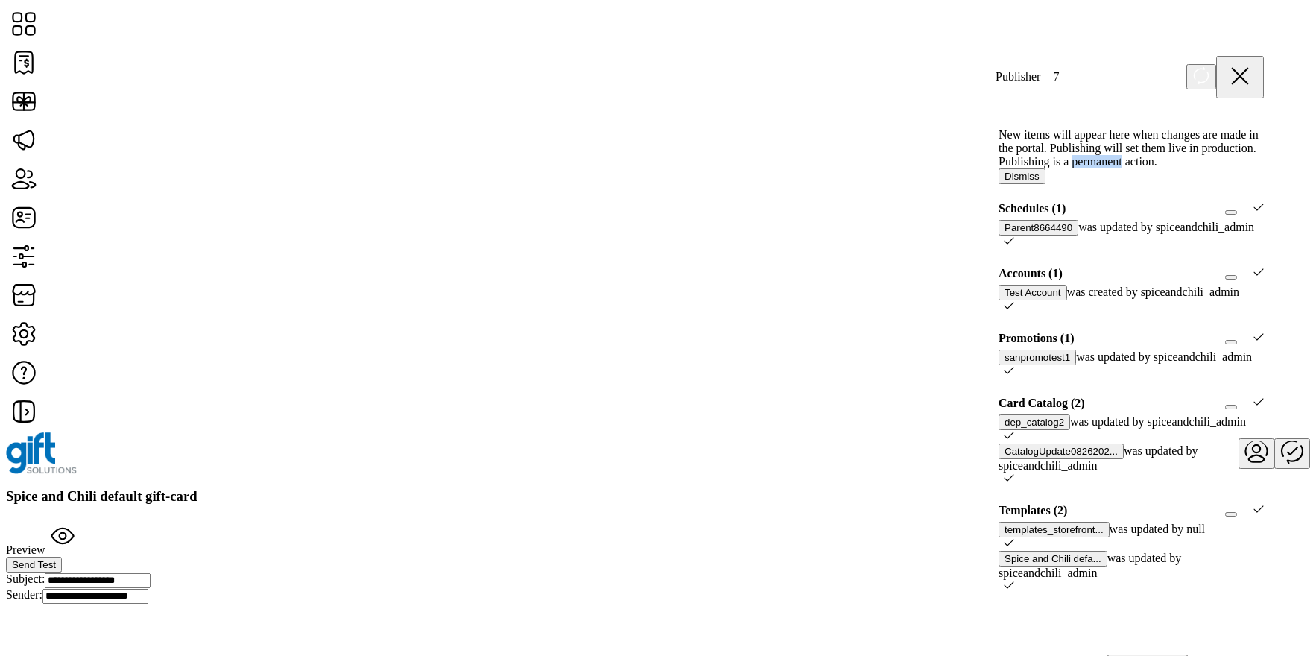
click at [1046, 184] on button "Dismiss" at bounding box center [1022, 176] width 47 height 16
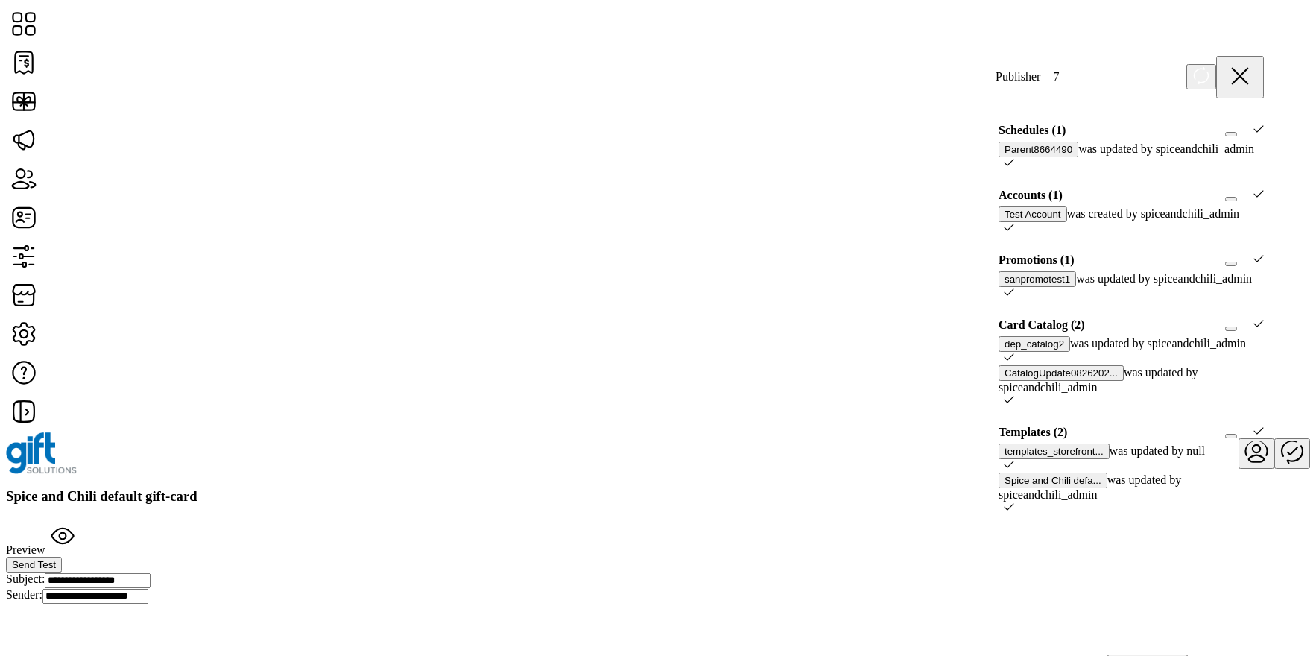
click at [1248, 70] on icon at bounding box center [1240, 76] width 15 height 15
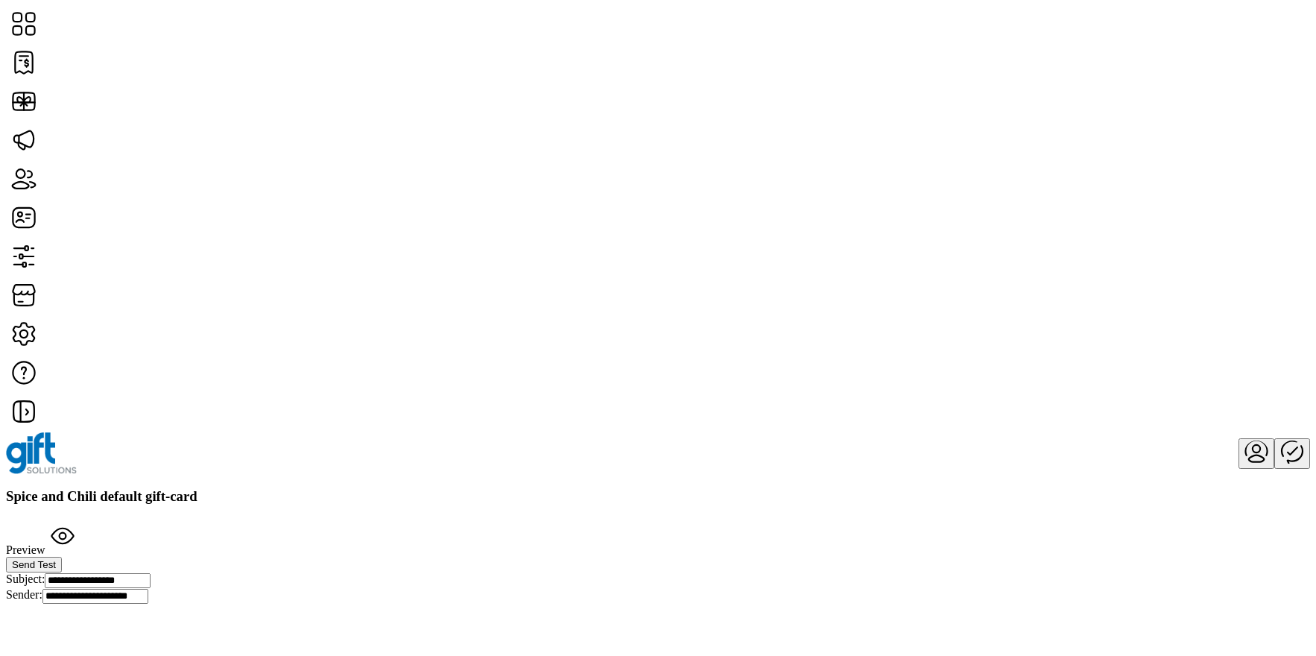
click at [56, 559] on span "Send Test" at bounding box center [34, 564] width 44 height 11
click at [1274, 432] on div at bounding box center [658, 453] width 1304 height 42
click at [56, 559] on span "Send Test" at bounding box center [34, 564] width 44 height 11
